Goal: Information Seeking & Learning: Learn about a topic

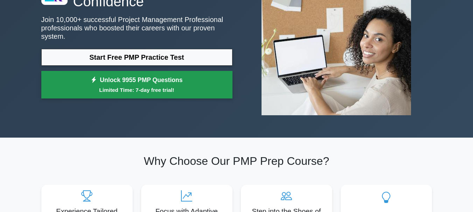
scroll to position [35, 0]
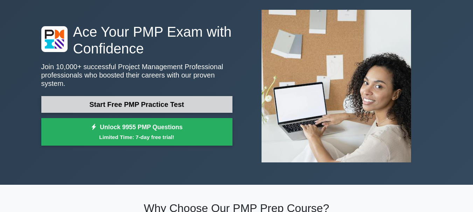
click at [178, 104] on link "Start Free PMP Practice Test" at bounding box center [136, 104] width 191 height 17
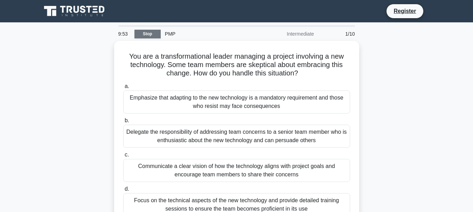
click at [144, 34] on link "Stop" at bounding box center [147, 34] width 26 height 9
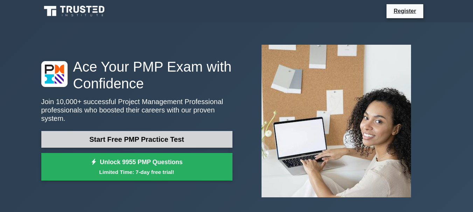
click at [160, 139] on link "Start Free PMP Practice Test" at bounding box center [136, 139] width 191 height 17
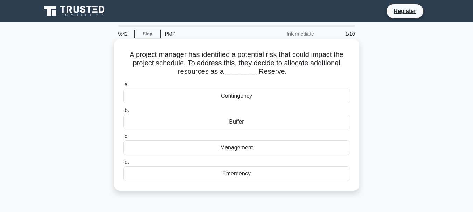
click at [242, 122] on div "Buffer" at bounding box center [236, 122] width 227 height 15
click at [123, 113] on input "b. Buffer" at bounding box center [123, 111] width 0 height 5
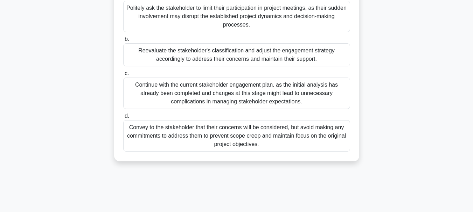
scroll to position [70, 0]
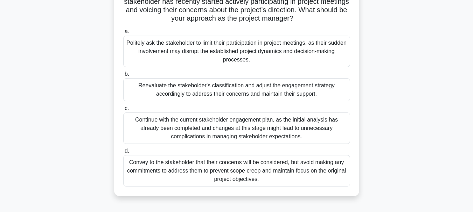
click at [234, 89] on div "Reevaluate the stakeholder's classification and adjust the engagement strategy …" at bounding box center [236, 89] width 227 height 23
click at [123, 77] on input "b. Reevaluate the stakeholder's classification and adjust the engagement strate…" at bounding box center [123, 74] width 0 height 5
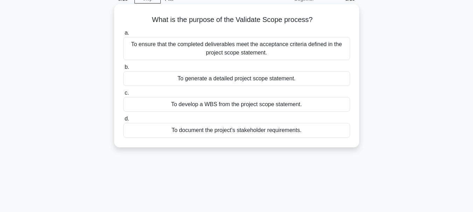
scroll to position [0, 0]
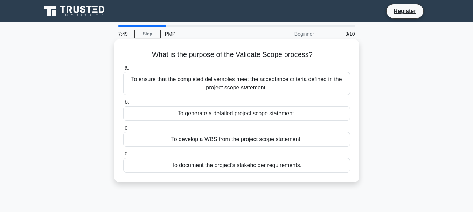
click at [263, 79] on div "To ensure that the completed deliverables meet the acceptance criteria defined …" at bounding box center [236, 83] width 227 height 23
click at [123, 70] on input "a. To ensure that the completed deliverables meet the acceptance criteria defin…" at bounding box center [123, 68] width 0 height 5
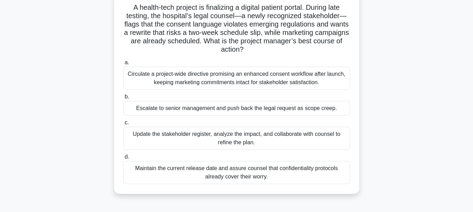
scroll to position [35, 0]
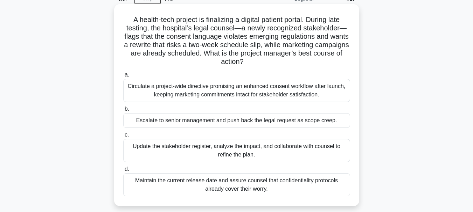
click at [207, 150] on div "Update the stakeholder register, analyze the impact, and collaborate with couns…" at bounding box center [236, 150] width 227 height 23
click at [123, 138] on input "c. Update the stakeholder register, analyze the impact, and collaborate with co…" at bounding box center [123, 135] width 0 height 5
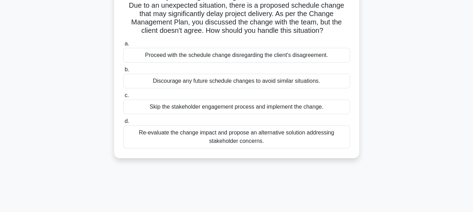
scroll to position [70, 0]
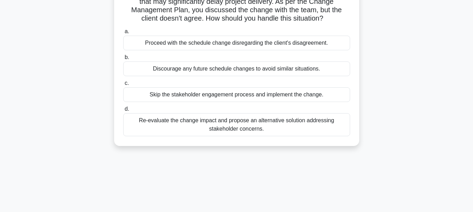
click at [243, 131] on div "Re-evaluate the change impact and propose an alternative solution addressing st…" at bounding box center [236, 124] width 227 height 23
click at [123, 112] on input "d. Re-evaluate the change impact and propose an alternative solution addressing…" at bounding box center [123, 109] width 0 height 5
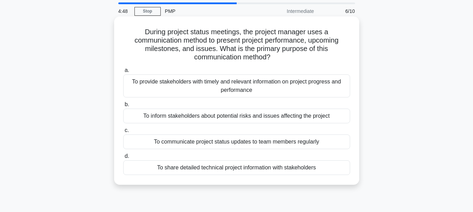
scroll to position [35, 0]
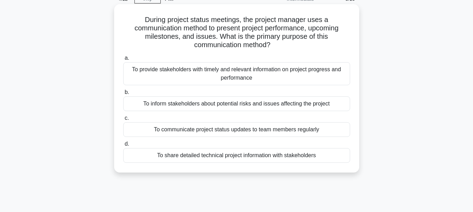
click at [245, 75] on div "To provide stakeholders with timely and relevant information on project progres…" at bounding box center [236, 73] width 227 height 23
click at [123, 61] on input "a. To provide stakeholders with timely and relevant information on project prog…" at bounding box center [123, 58] width 0 height 5
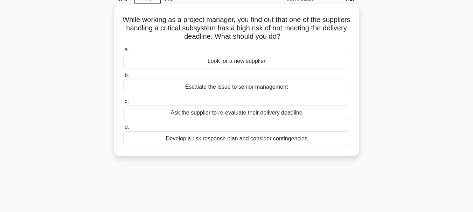
click at [230, 140] on div "Develop a risk response plan and consider contingencies" at bounding box center [236, 139] width 227 height 15
click at [123, 130] on input "d. Develop a risk response plan and consider contingencies" at bounding box center [123, 127] width 0 height 5
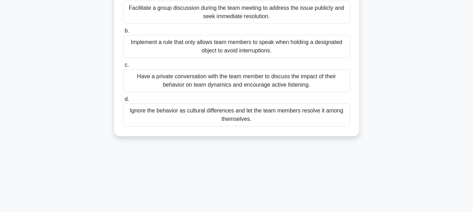
scroll to position [70, 0]
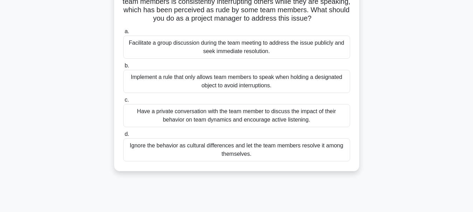
click at [212, 112] on div "Have a private conversation with the team member to discuss the impact of their…" at bounding box center [236, 115] width 227 height 23
click at [123, 103] on input "c. Have a private conversation with the team member to discuss the impact of th…" at bounding box center [123, 100] width 0 height 5
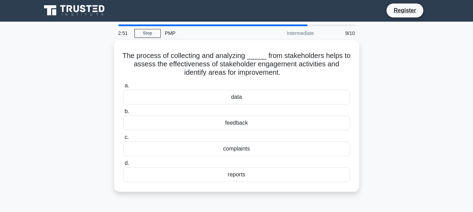
scroll to position [0, 0]
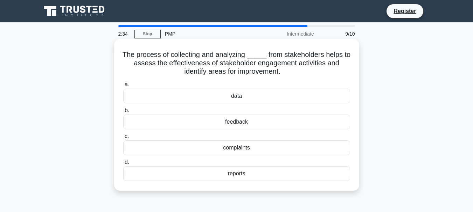
click at [240, 125] on div "feedback" at bounding box center [236, 122] width 227 height 15
click at [123, 113] on input "b. feedback" at bounding box center [123, 111] width 0 height 5
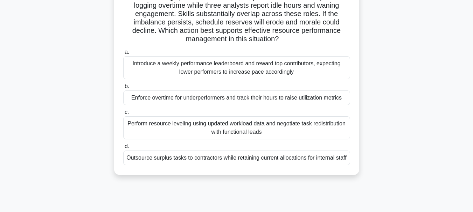
scroll to position [70, 0]
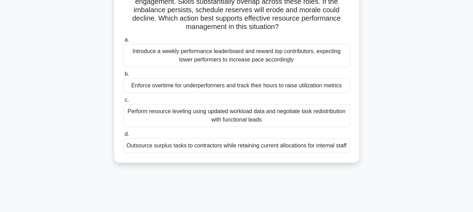
click at [215, 61] on div "Introduce a weekly performance leaderboard and reward top contributors, expecti…" at bounding box center [236, 55] width 227 height 23
click at [123, 42] on input "a. Introduce a weekly performance leaderboard and reward top contributors, expe…" at bounding box center [123, 40] width 0 height 5
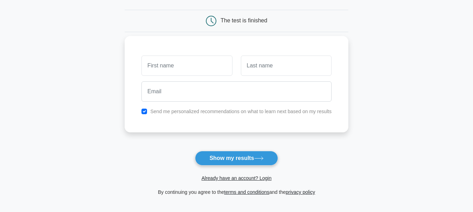
scroll to position [70, 0]
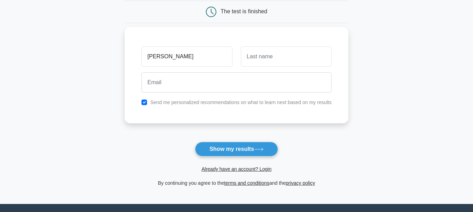
type input "[PERSON_NAME]"
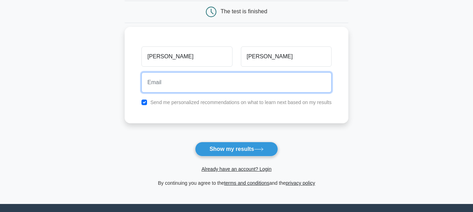
click at [176, 90] on input "email" at bounding box center [236, 82] width 190 height 20
type input "[EMAIL_ADDRESS][DOMAIN_NAME]"
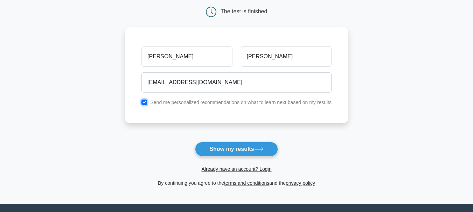
click at [146, 104] on input "checkbox" at bounding box center [144, 103] width 6 height 6
checkbox input "false"
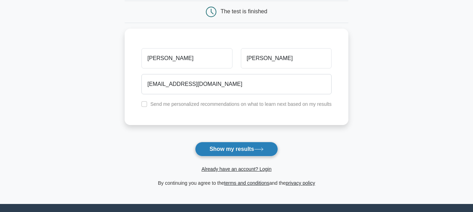
click at [232, 151] on button "Show my results" at bounding box center [236, 149] width 83 height 15
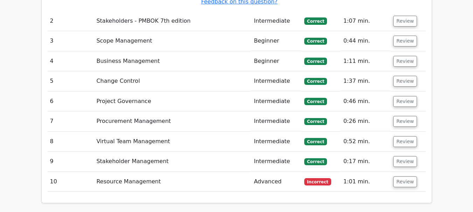
scroll to position [1070, 0]
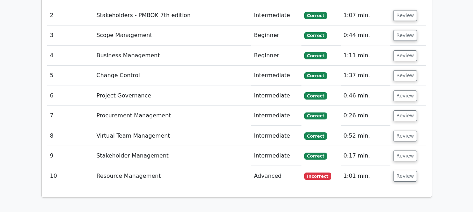
click at [155, 167] on td "Resource Management" at bounding box center [172, 177] width 158 height 20
click at [153, 167] on td "Resource Management" at bounding box center [172, 177] width 158 height 20
click at [327, 173] on span "Incorrect" at bounding box center [317, 176] width 27 height 7
click at [405, 171] on button "Review" at bounding box center [405, 176] width 24 height 11
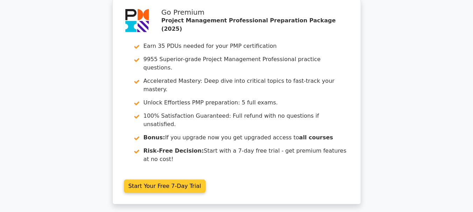
scroll to position [0, 0]
